Goal: Information Seeking & Learning: Find contact information

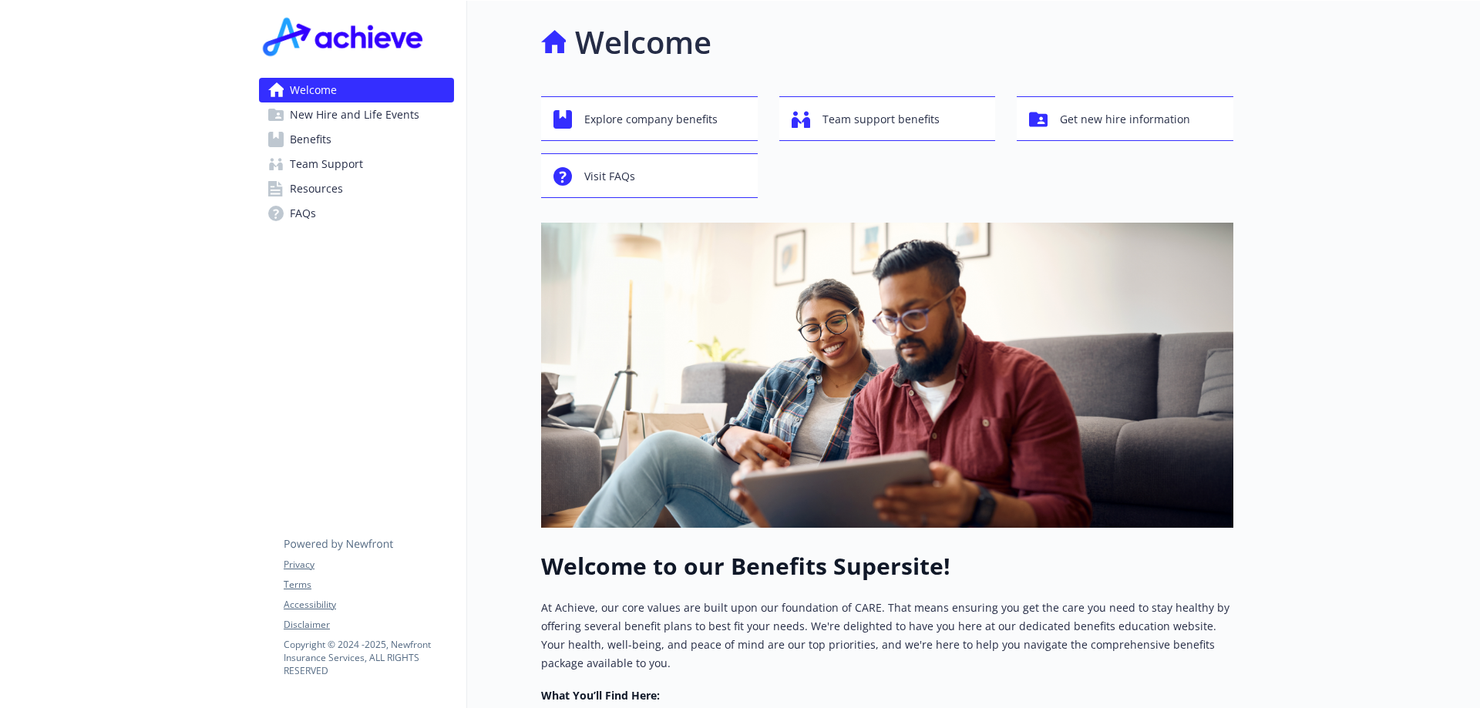
click at [361, 170] on span "Team Support" at bounding box center [326, 164] width 73 height 25
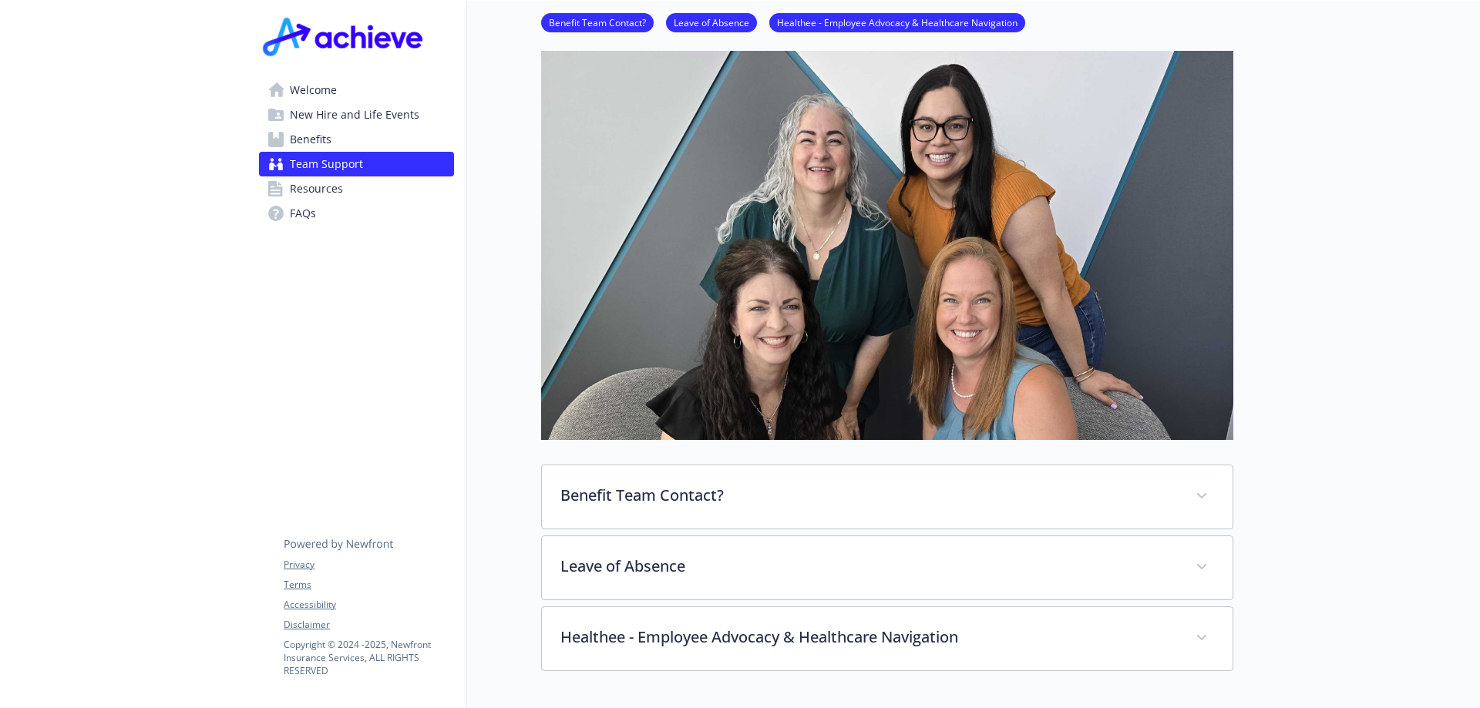
scroll to position [154, 0]
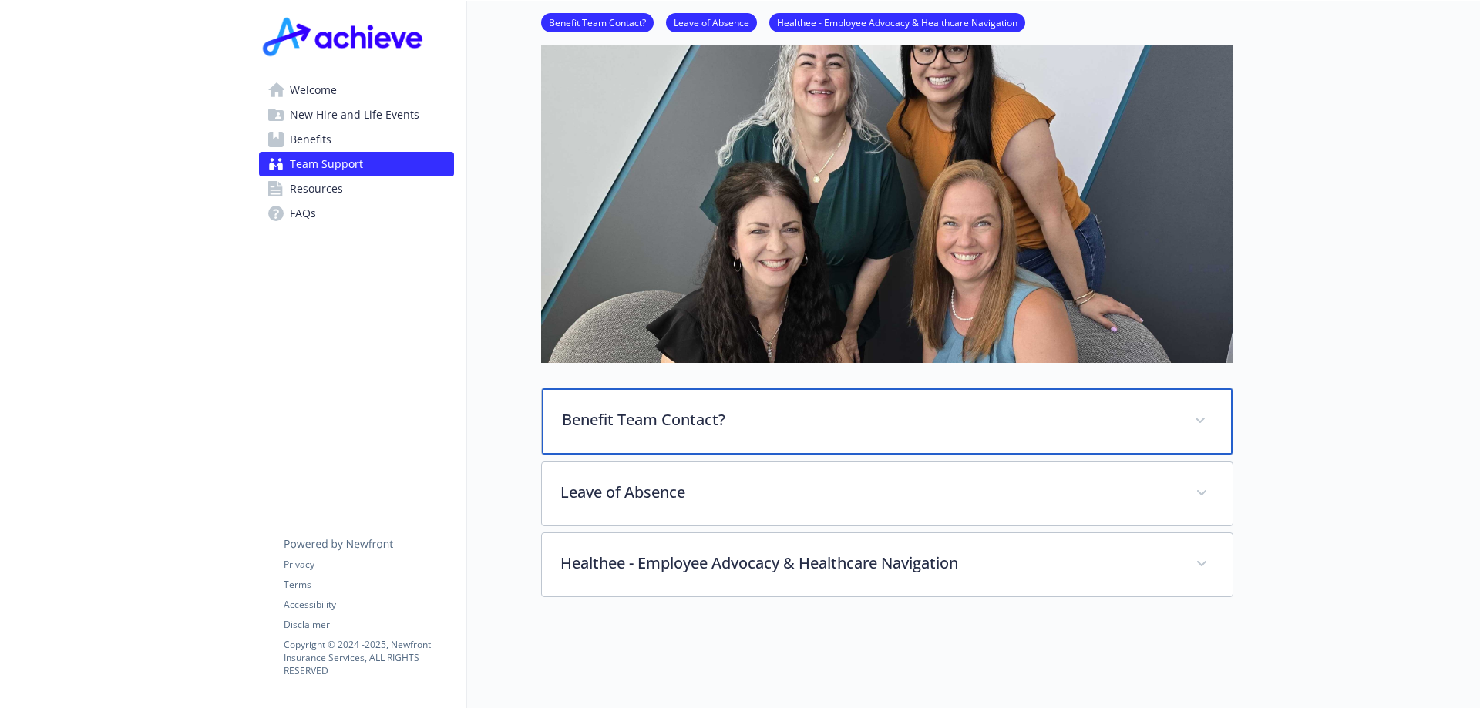
click at [648, 429] on p "Benefit Team Contact?" at bounding box center [868, 419] width 613 height 23
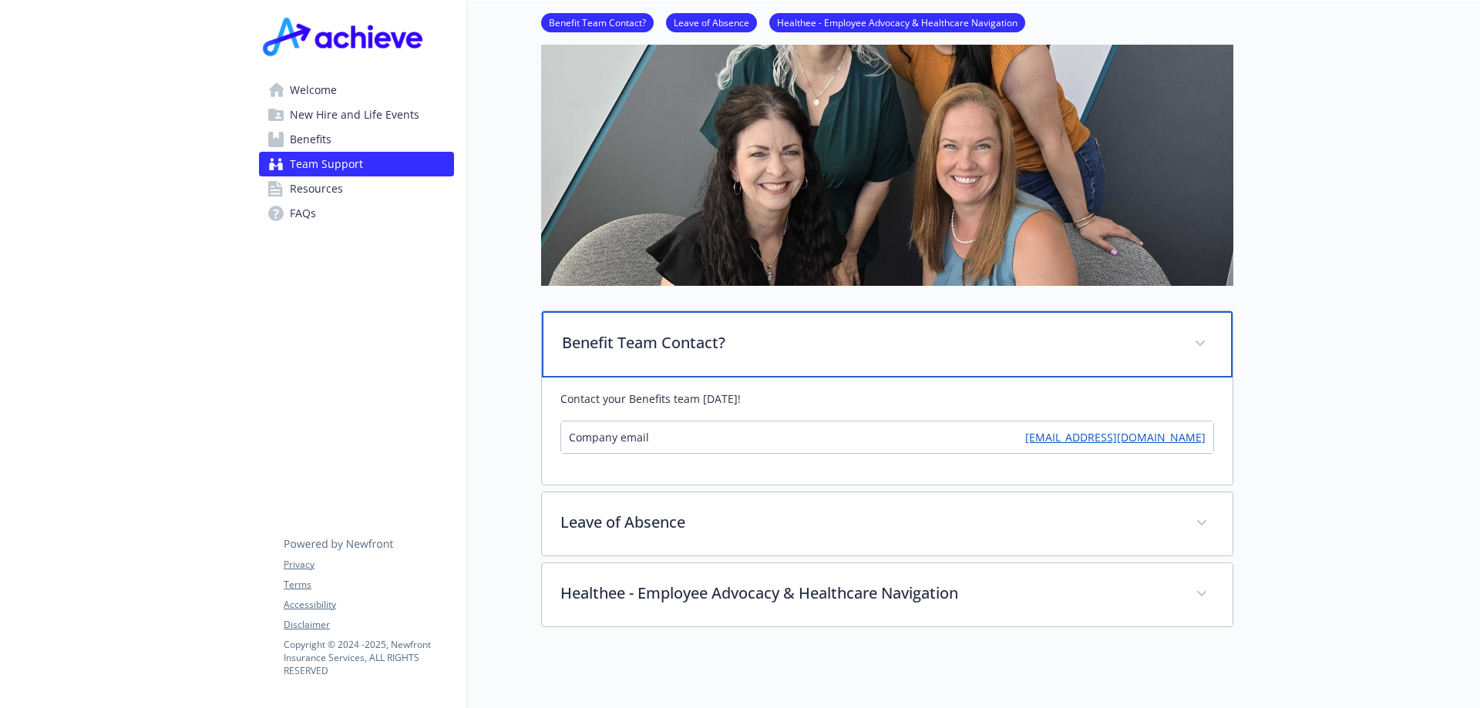
scroll to position [0, 0]
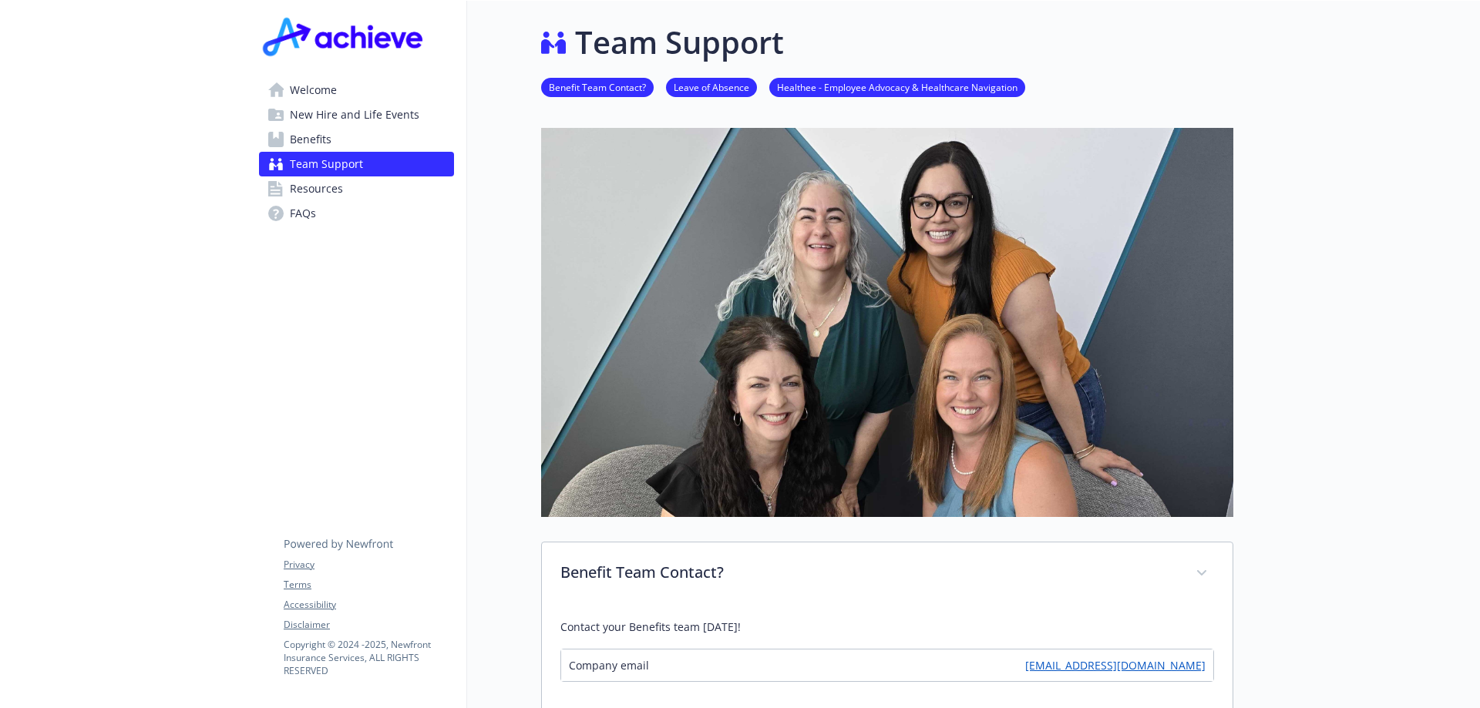
click at [835, 90] on link "Healthee - Employee Advocacy & Healthcare Navigation" at bounding box center [897, 86] width 256 height 15
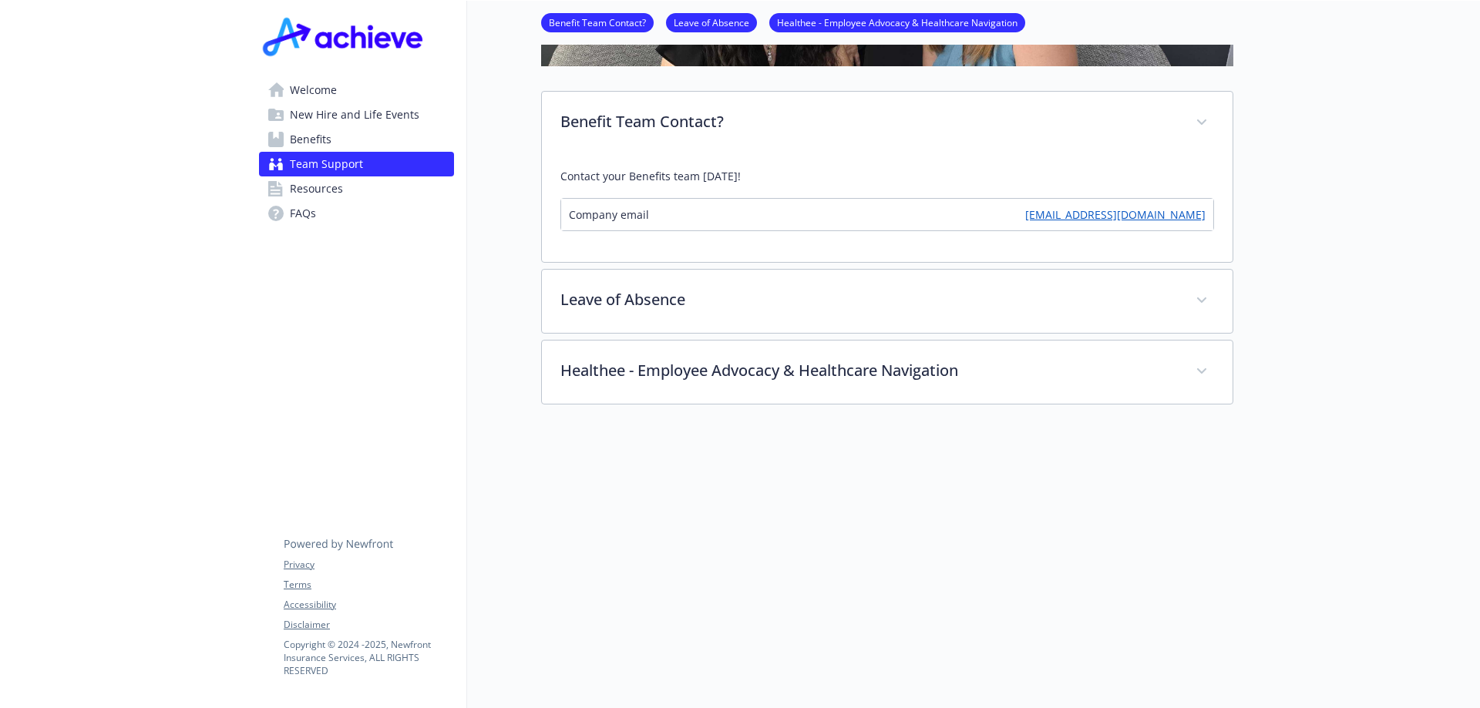
click at [366, 183] on link "Resources" at bounding box center [356, 188] width 195 height 25
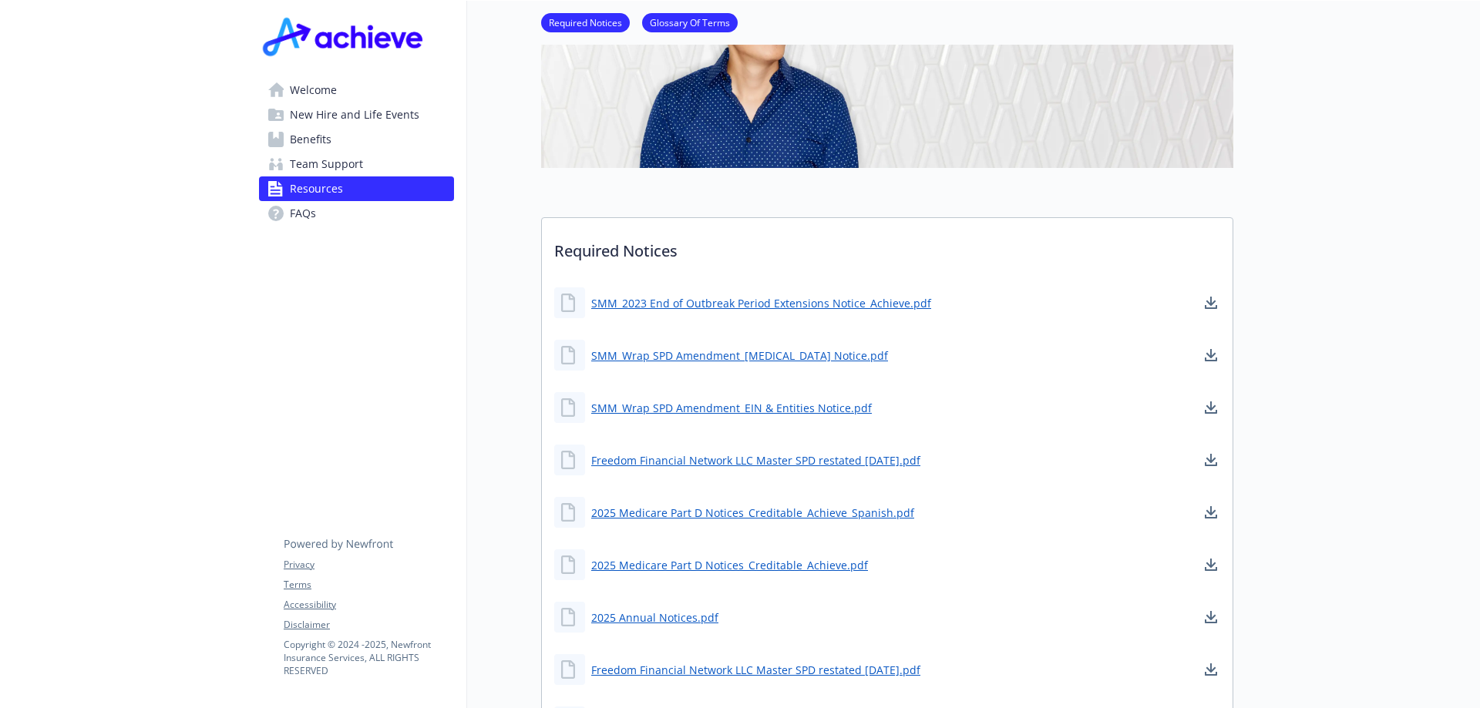
scroll to position [0, 12]
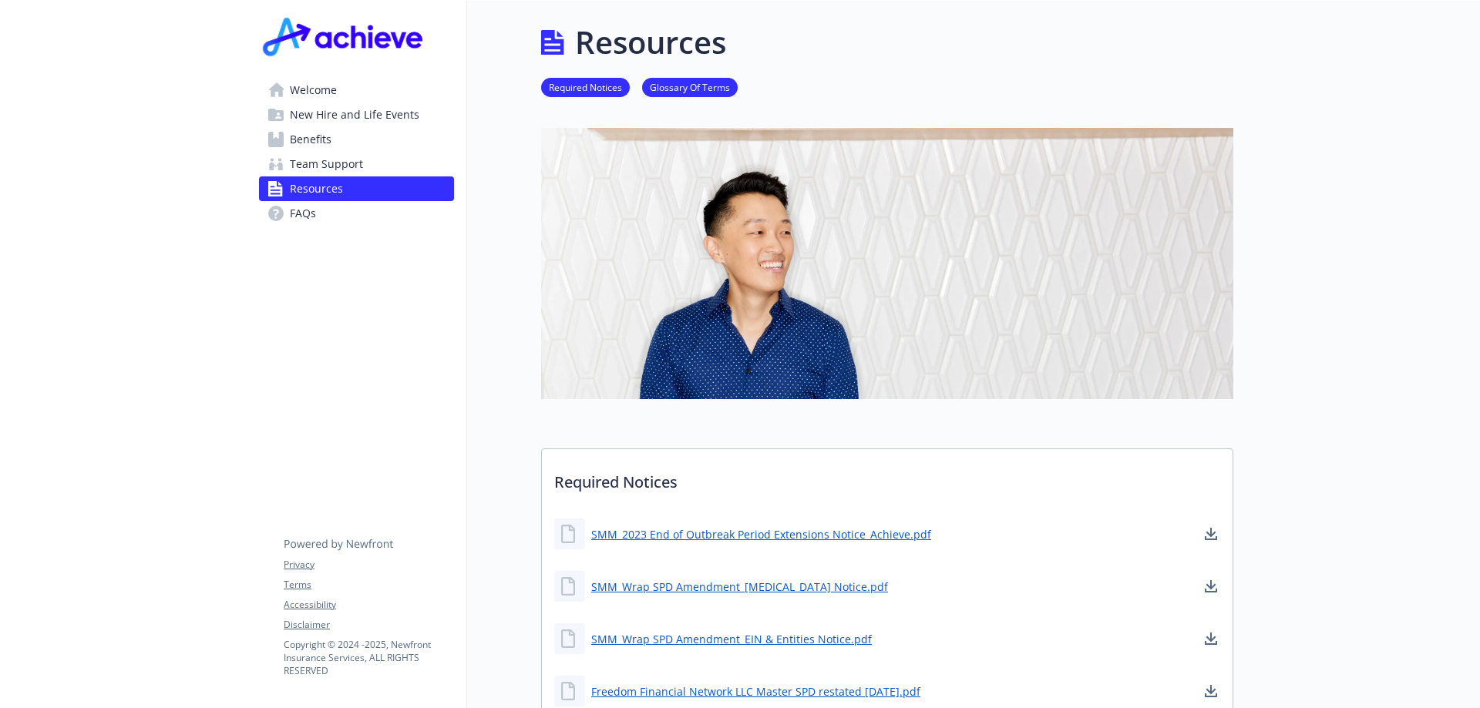
click at [329, 88] on link "Welcome" at bounding box center [356, 90] width 195 height 25
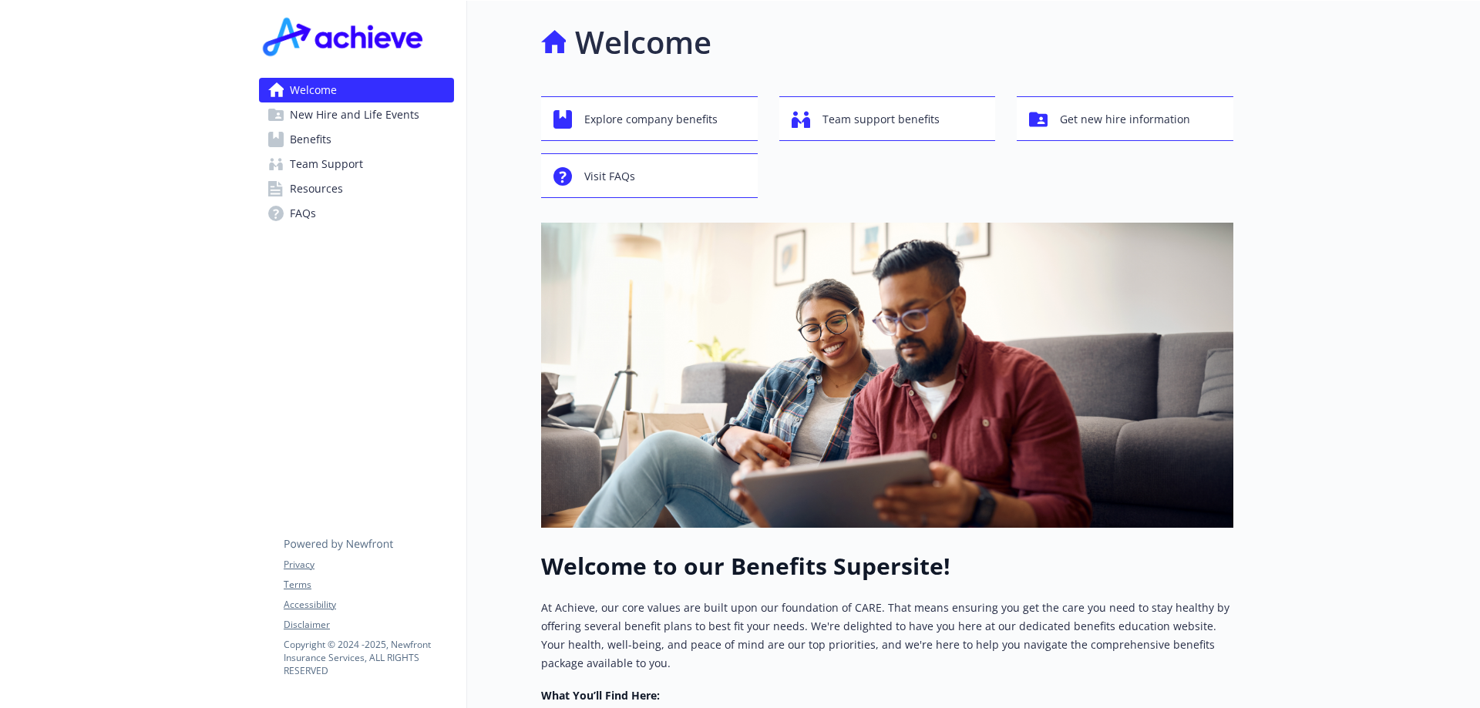
click at [330, 18] on img at bounding box center [345, 36] width 172 height 46
click at [341, 39] on img at bounding box center [345, 36] width 172 height 46
click at [297, 146] on span "Benefits" at bounding box center [311, 139] width 42 height 25
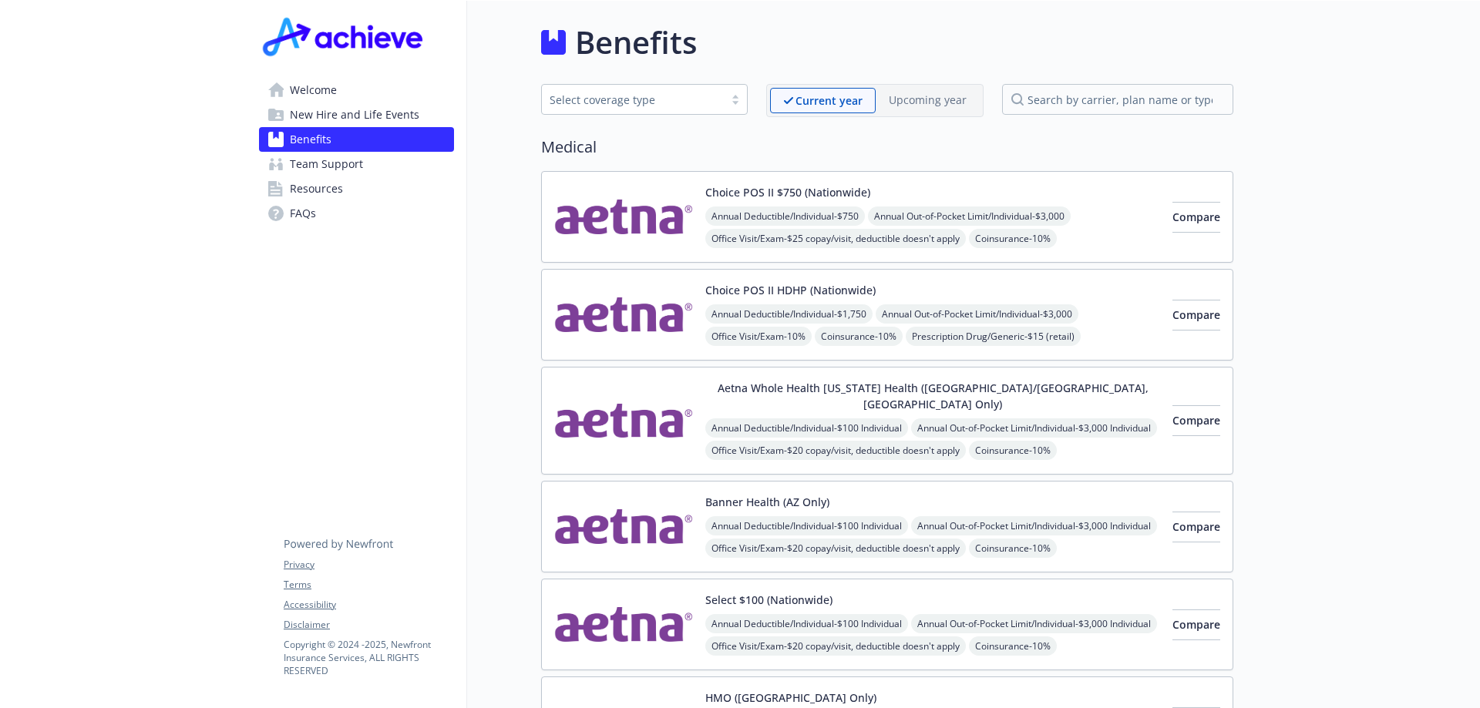
click at [307, 90] on span "Welcome" at bounding box center [313, 90] width 47 height 25
